Goal: Task Accomplishment & Management: Complete application form

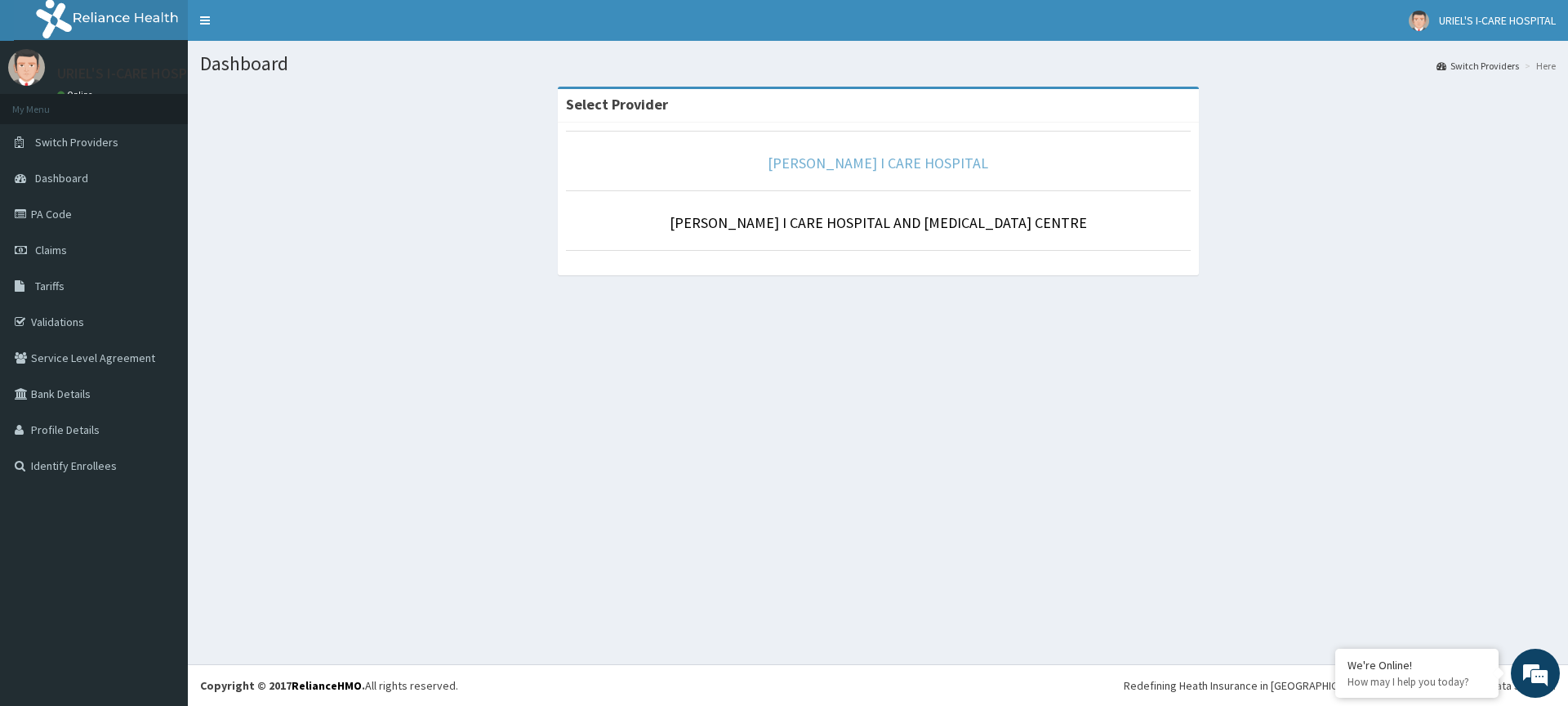
click at [896, 163] on link "[PERSON_NAME] I CARE HOSPITAL" at bounding box center [879, 163] width 221 height 19
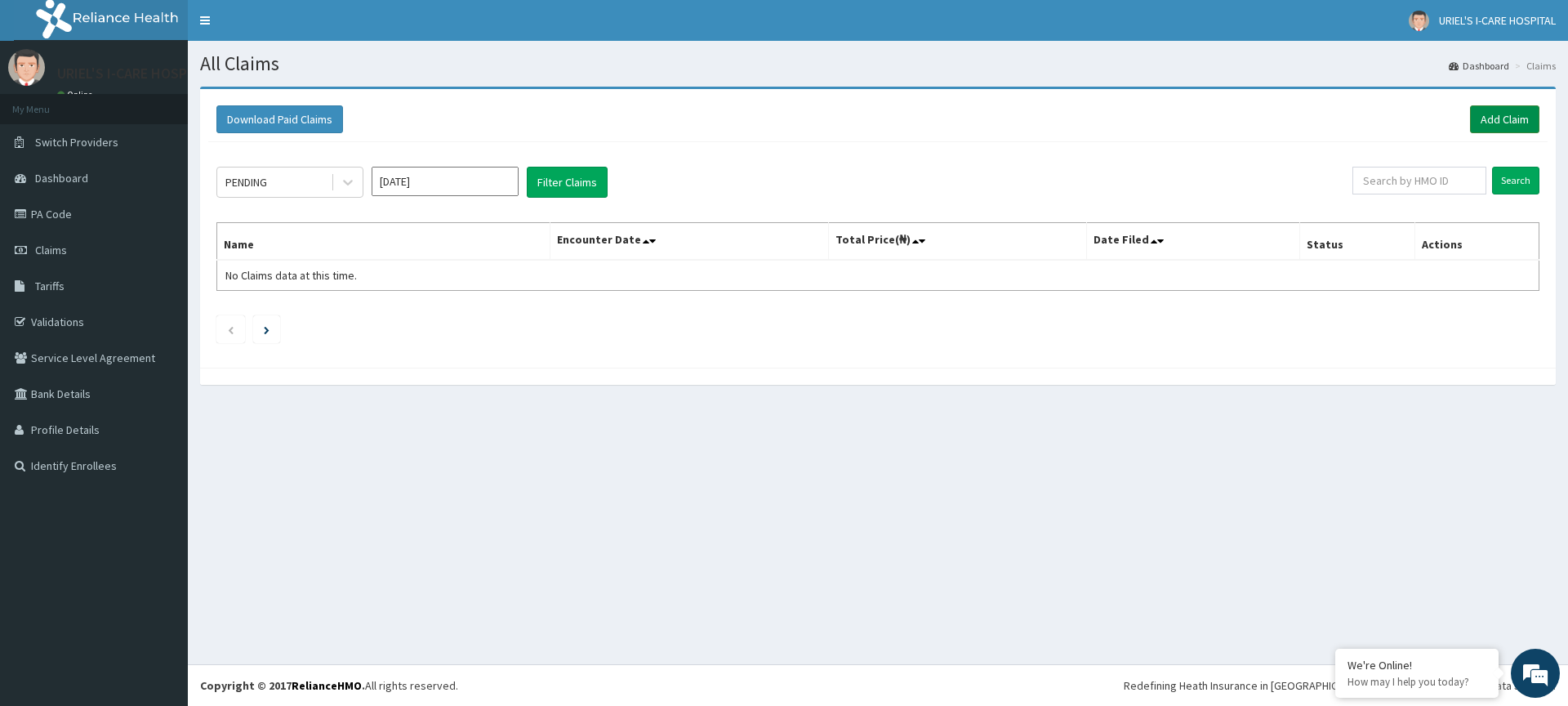
click at [1481, 119] on link "Add Claim" at bounding box center [1505, 119] width 69 height 27
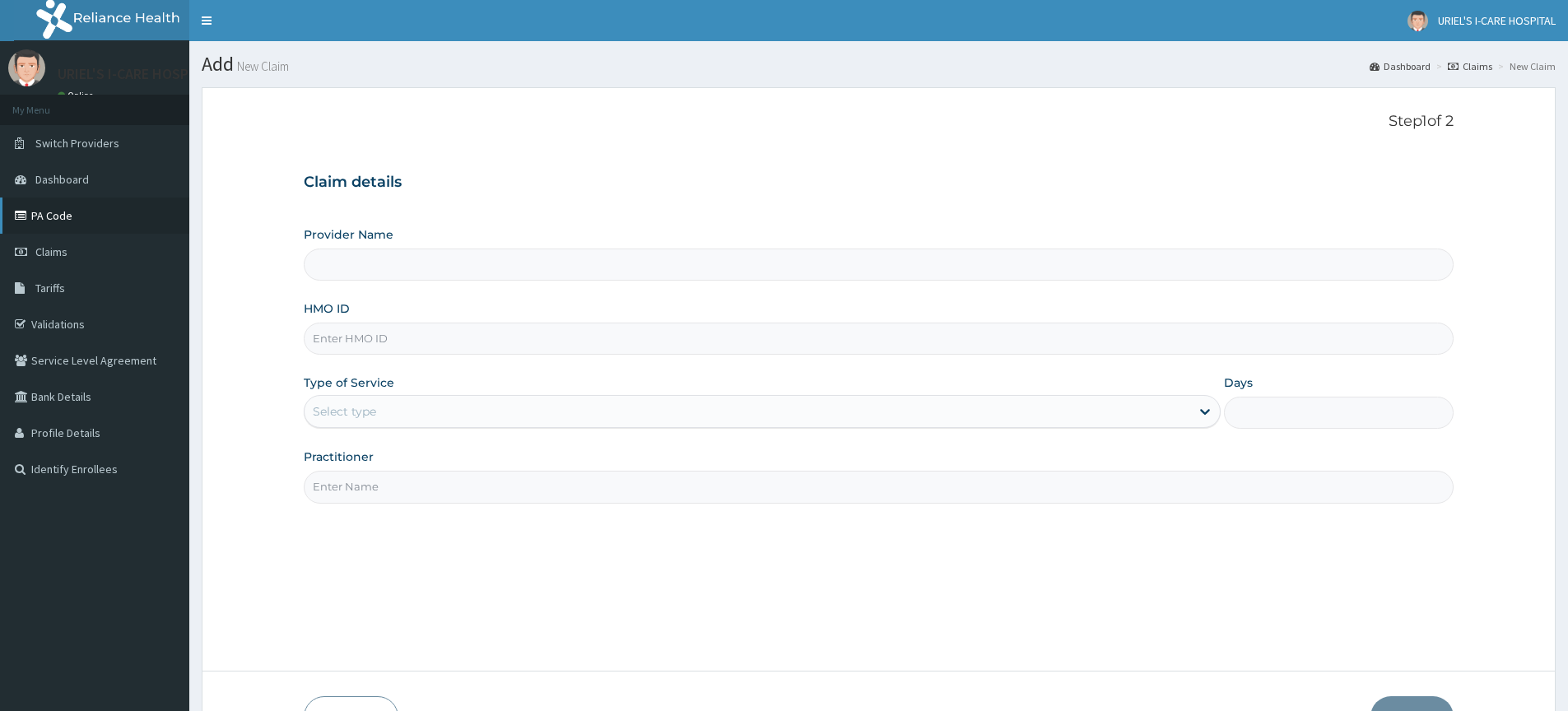
click at [72, 219] on link "PA Code" at bounding box center [95, 215] width 190 height 36
click at [96, 218] on link "PA Code" at bounding box center [95, 215] width 190 height 36
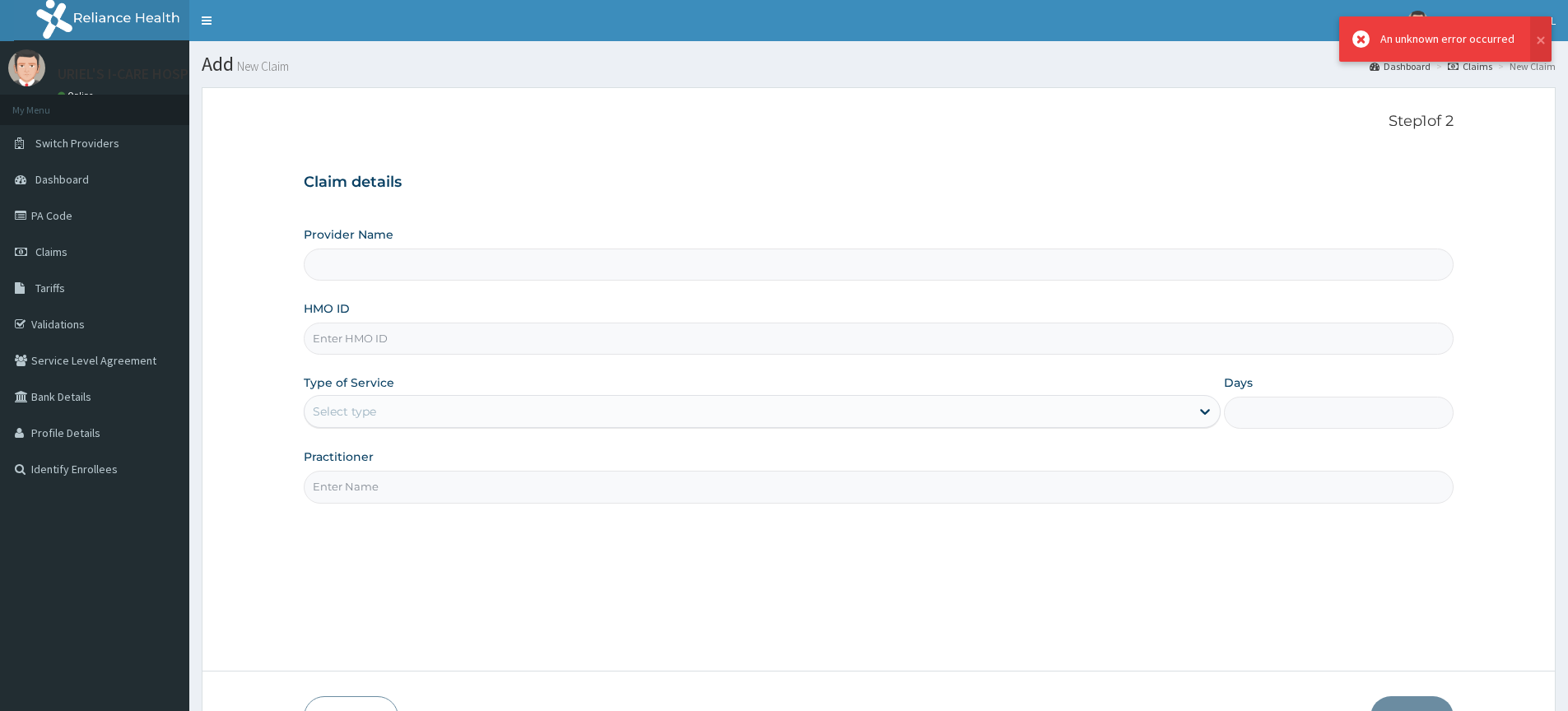
click at [797, 284] on div "Provider Name HMO ID Type of Service Select type Days Practitioner" at bounding box center [878, 365] width 1150 height 277
click at [646, 257] on input "Provider Name" at bounding box center [878, 264] width 1150 height 32
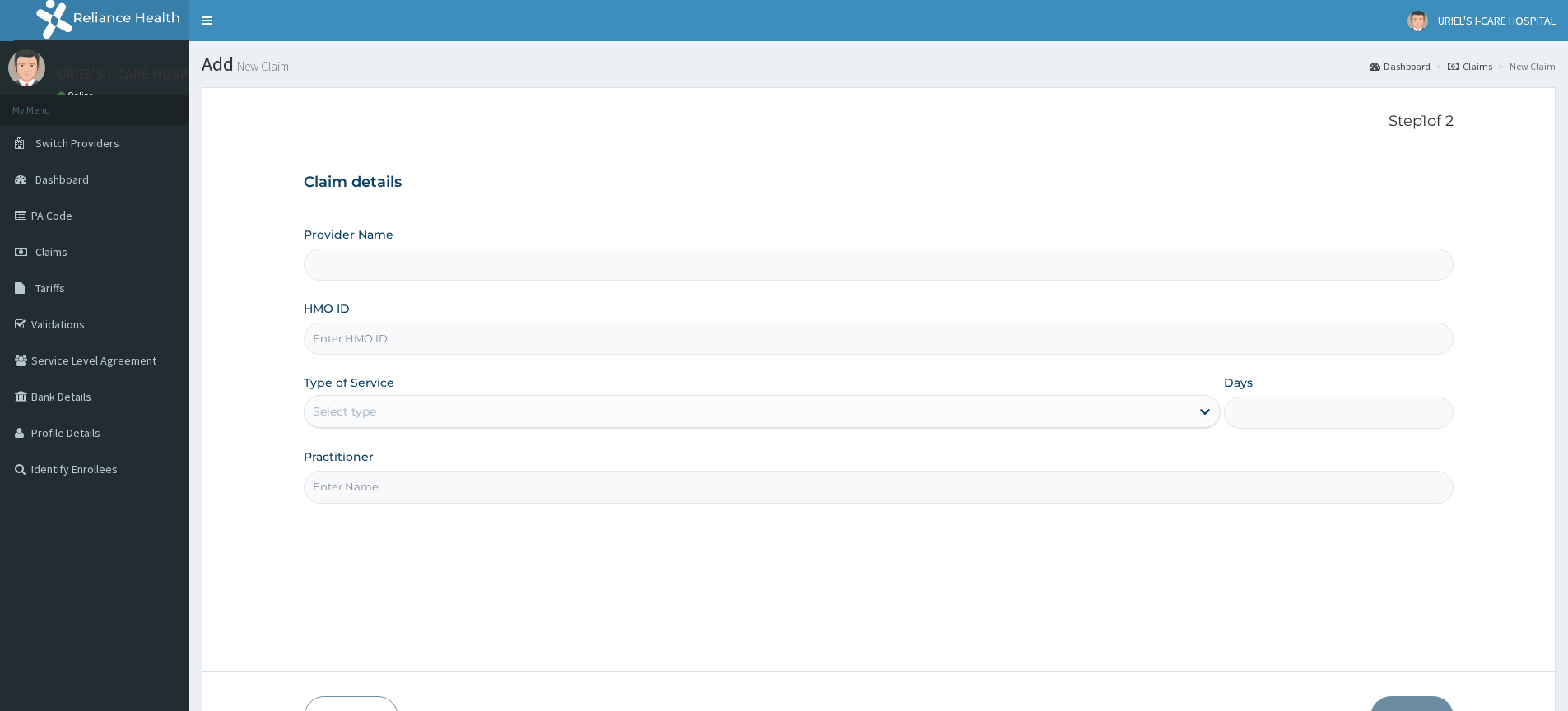
click at [586, 262] on input "Provider Name" at bounding box center [878, 264] width 1150 height 32
drag, startPoint x: 576, startPoint y: 321, endPoint x: 572, endPoint y: 338, distance: 17.5
click at [559, 353] on input "HMO ID" at bounding box center [878, 338] width 1150 height 32
type input "CMS/10019"
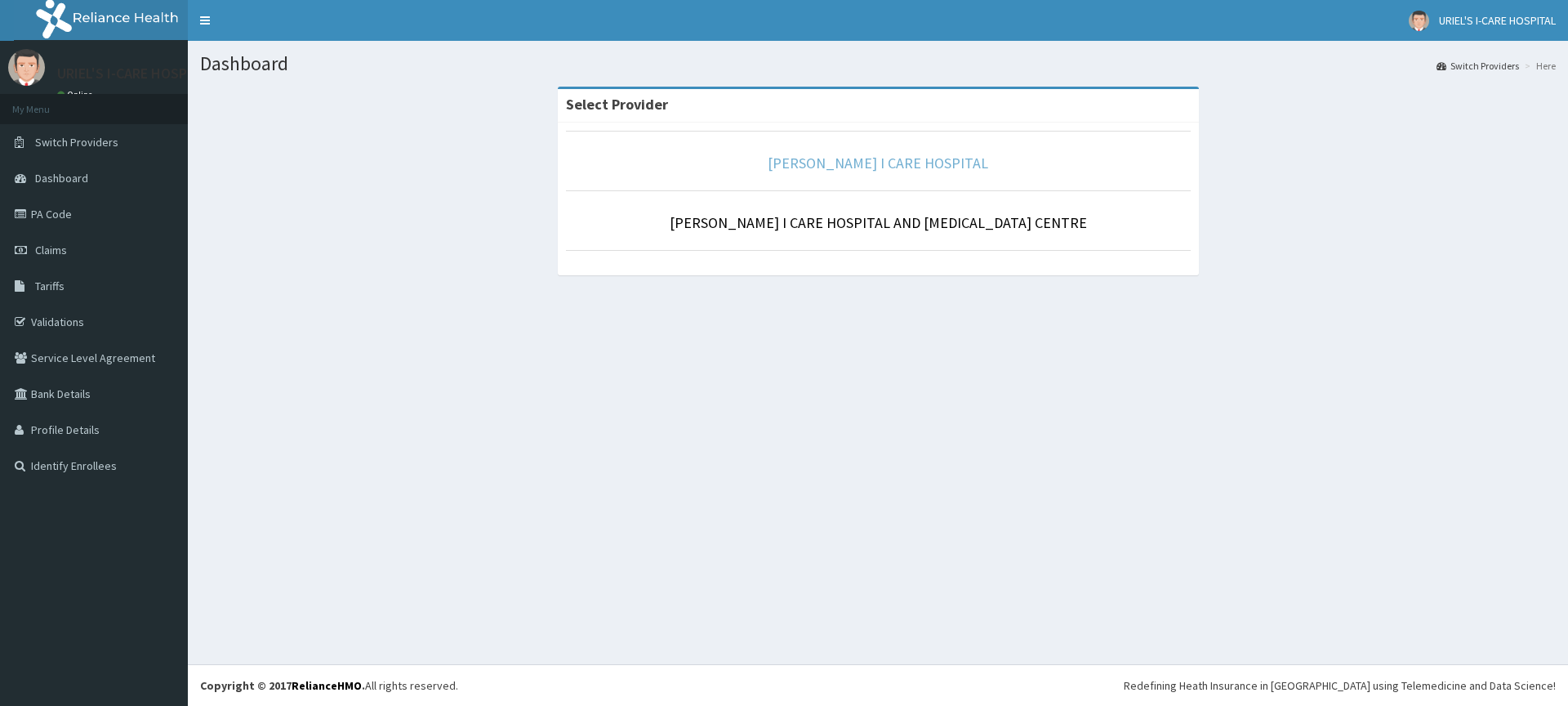
click at [921, 156] on link "[PERSON_NAME] I CARE HOSPITAL" at bounding box center [879, 163] width 221 height 19
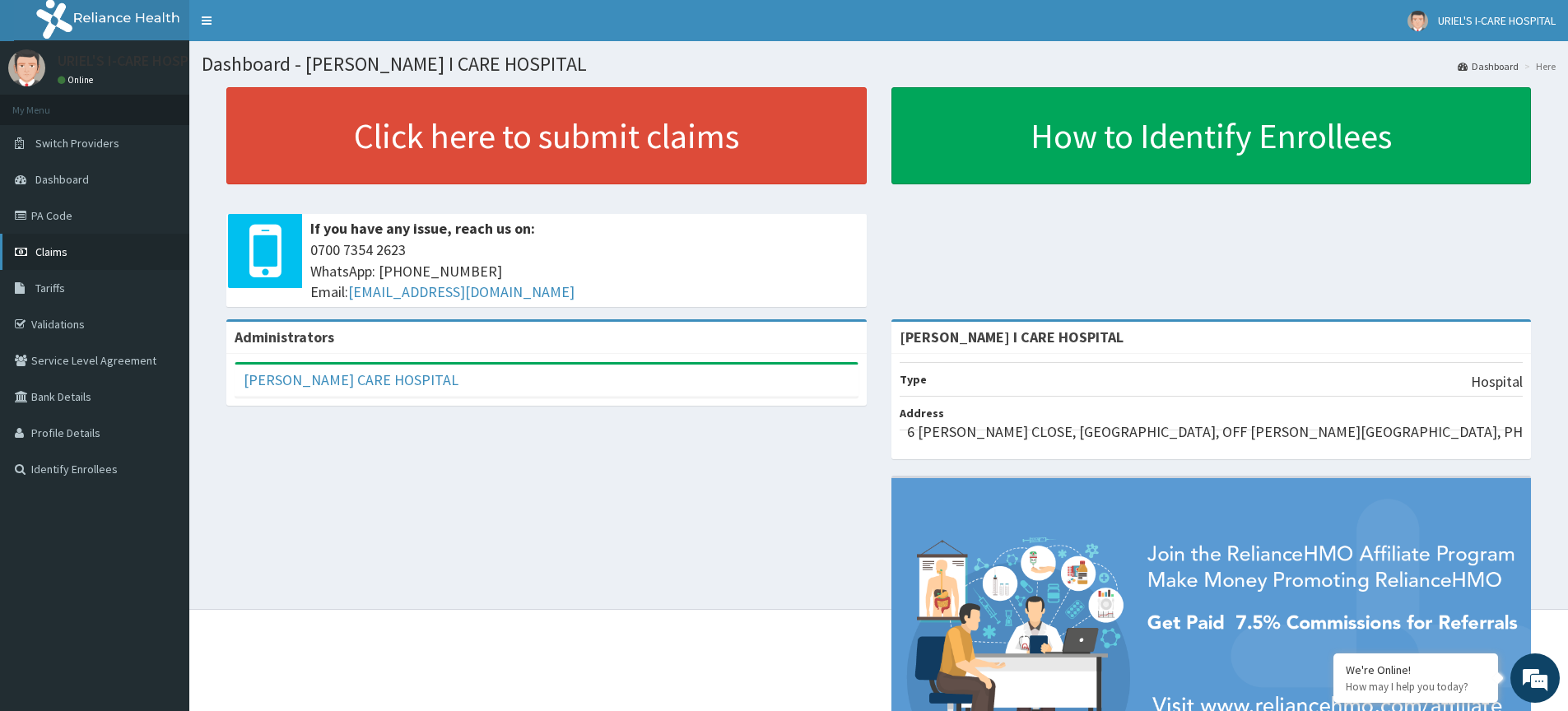
click at [82, 259] on link "Claims" at bounding box center [95, 252] width 190 height 36
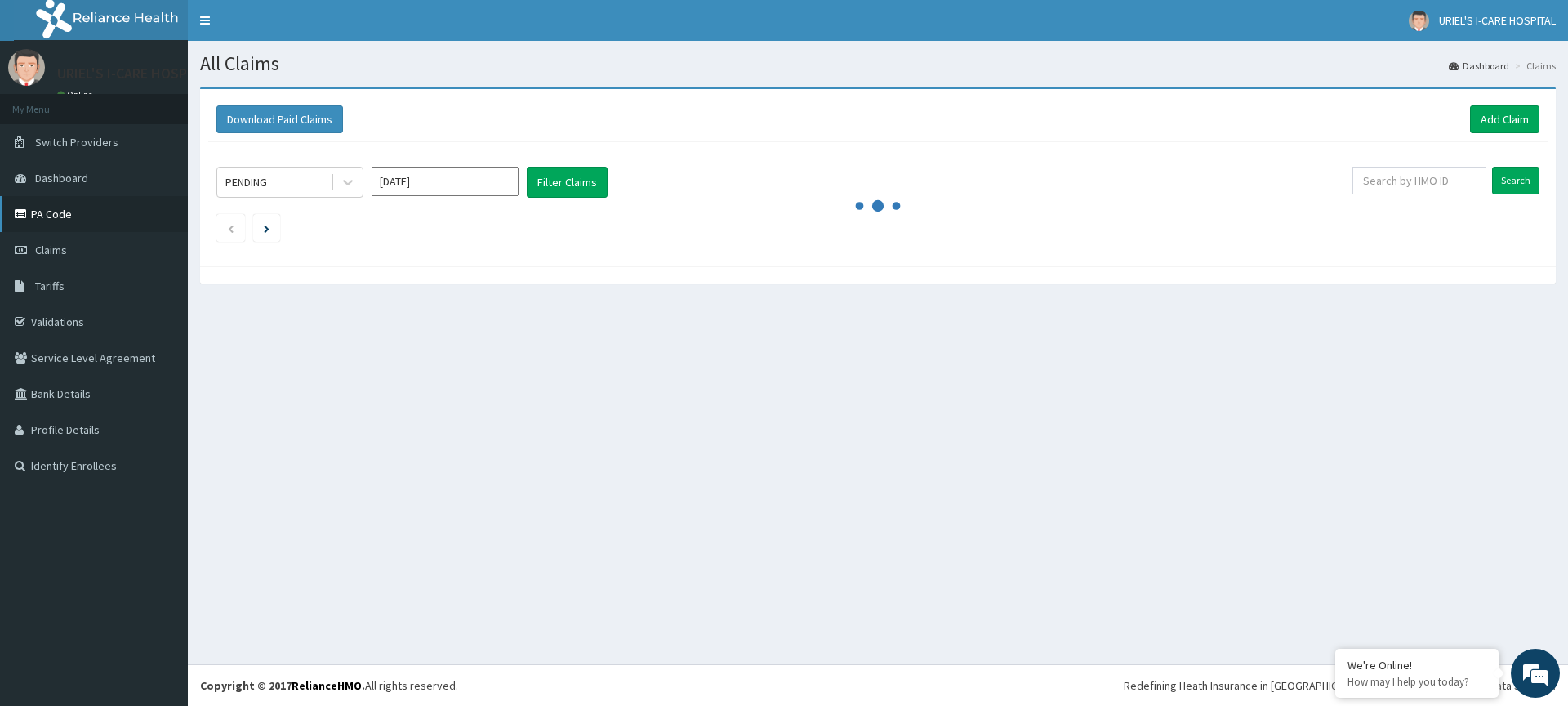
click at [62, 224] on link "PA Code" at bounding box center [94, 214] width 188 height 36
